Goal: Task Accomplishment & Management: Complete application form

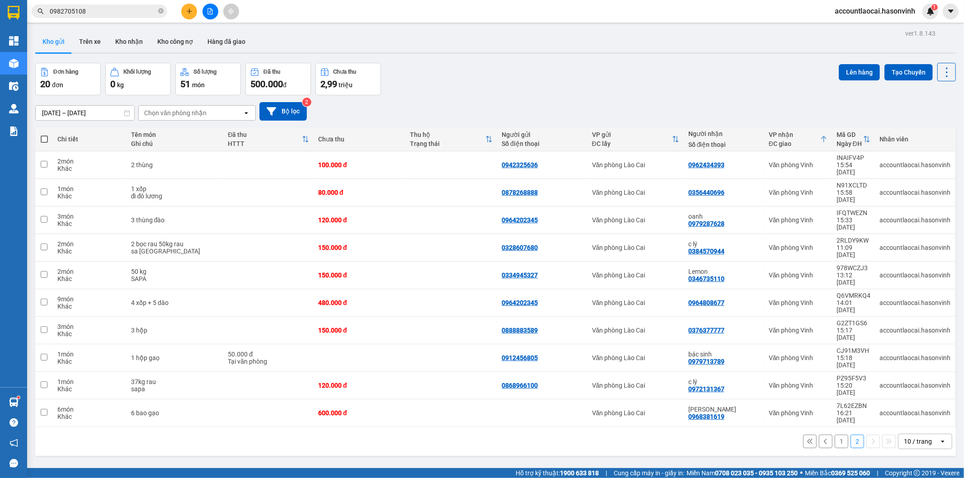
click at [190, 10] on icon "plus" at bounding box center [189, 11] width 6 height 6
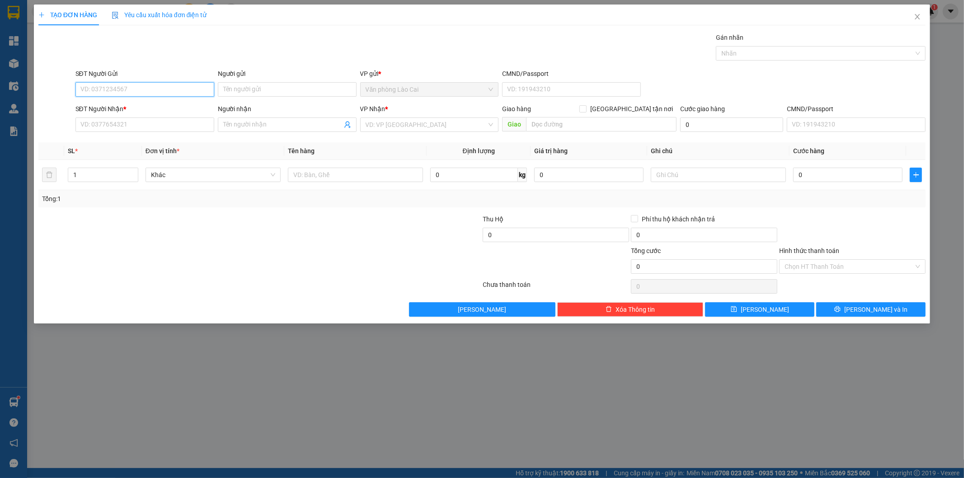
click at [147, 83] on input "SĐT Người Gửi" at bounding box center [144, 89] width 139 height 14
click at [116, 112] on div "0827243333" at bounding box center [145, 108] width 128 height 10
type input "0827243333"
type input "0399896032"
type input "thanh hoá"
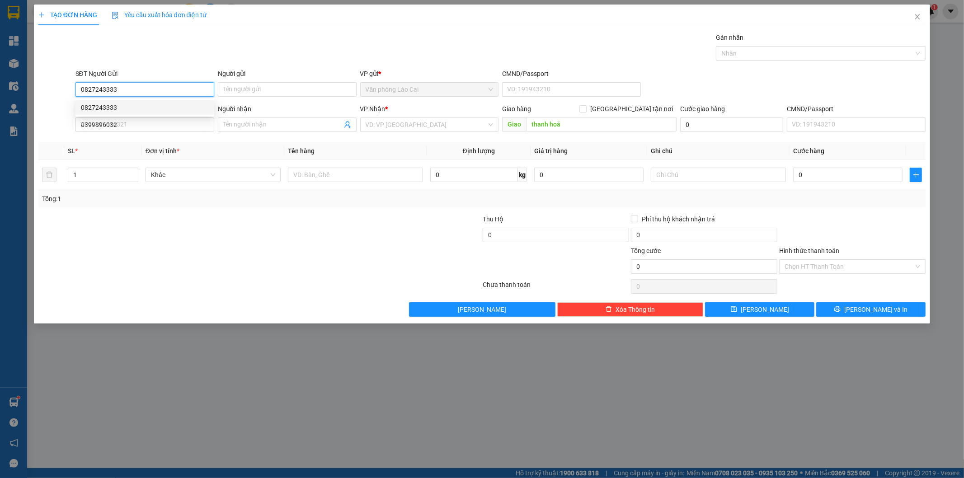
type input "200.000"
type input "0827243333"
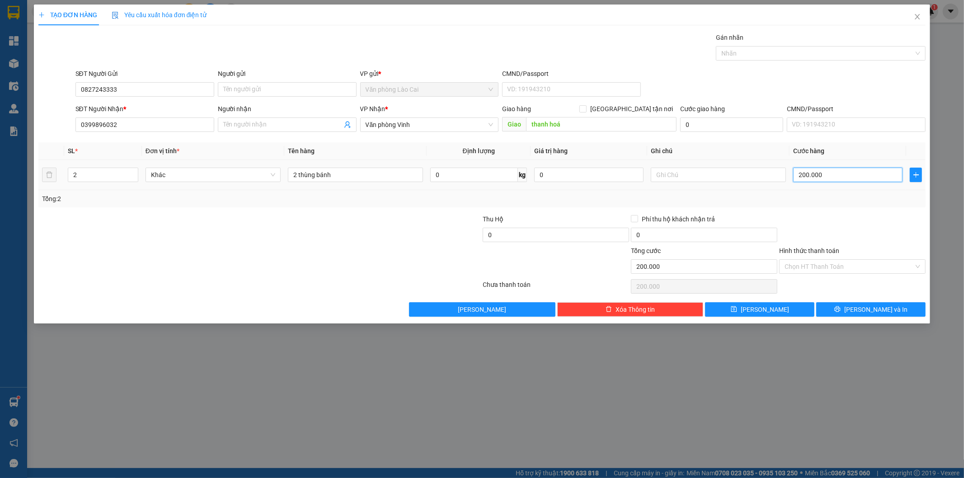
click at [838, 177] on input "200.000" at bounding box center [847, 175] width 109 height 14
type input "1"
type input "18"
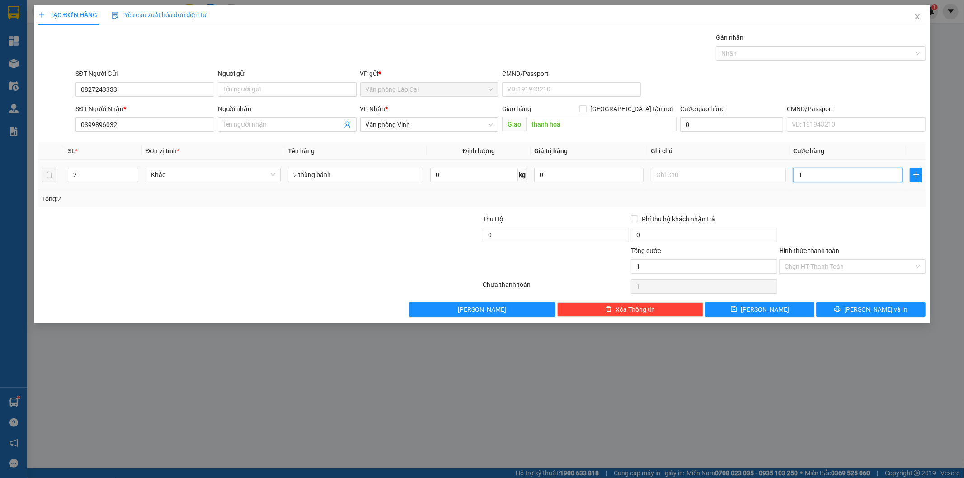
type input "18"
type input "180"
type input "1.800"
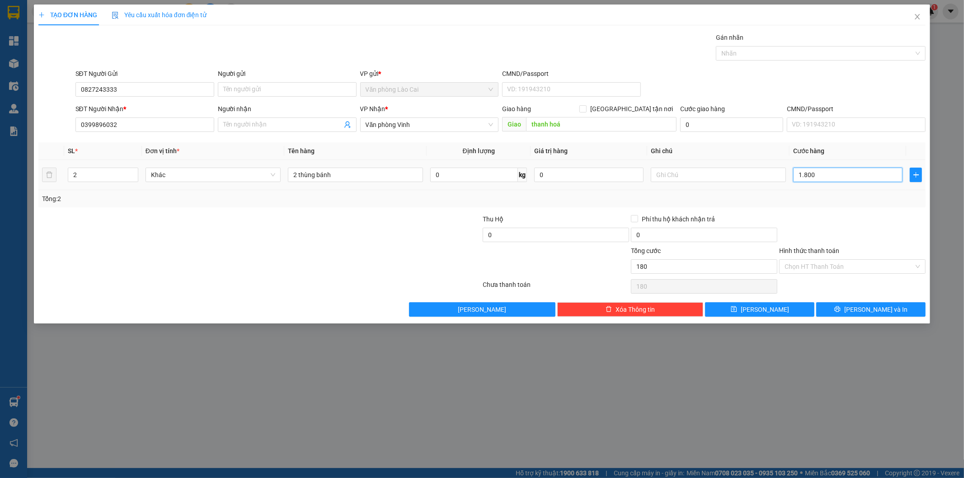
type input "1.800"
type input "18.000"
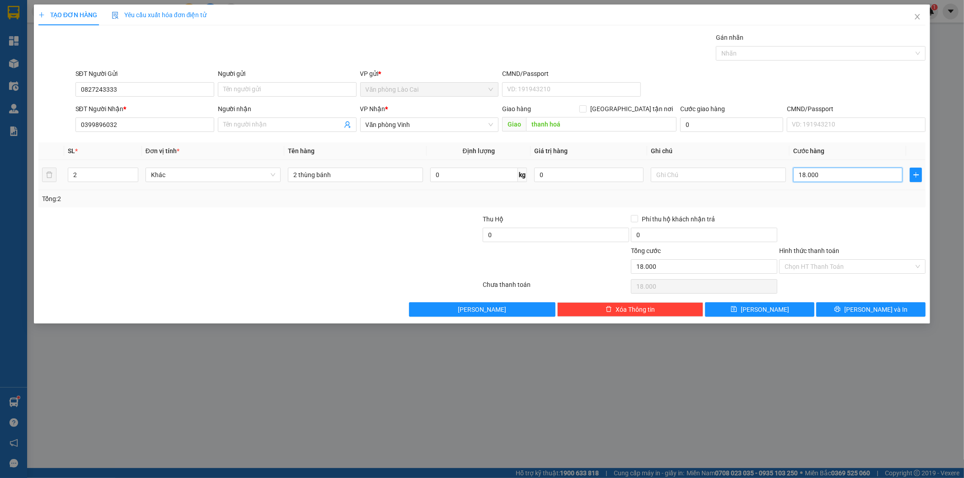
type input "180.000"
click at [876, 310] on span "[PERSON_NAME] và In" at bounding box center [875, 309] width 63 height 10
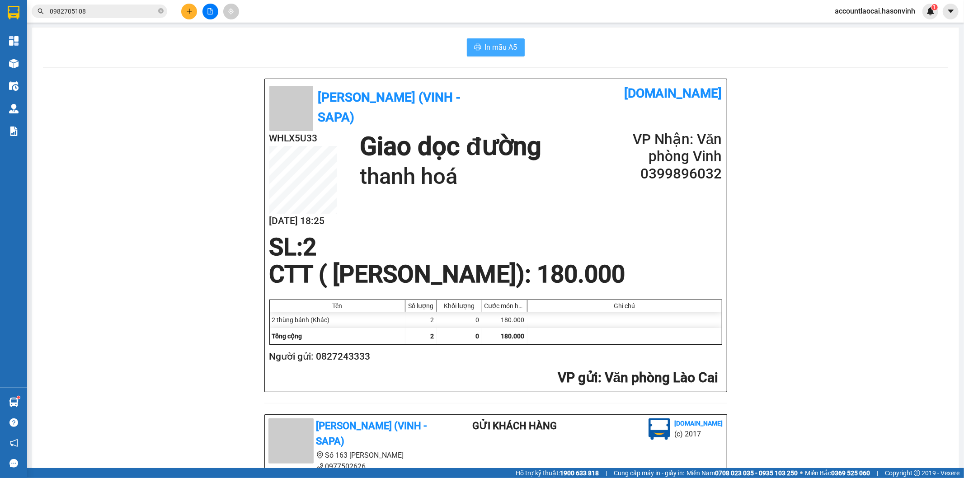
click at [499, 46] on span "In mẫu A5" at bounding box center [501, 47] width 33 height 11
